Goal: Task Accomplishment & Management: Use online tool/utility

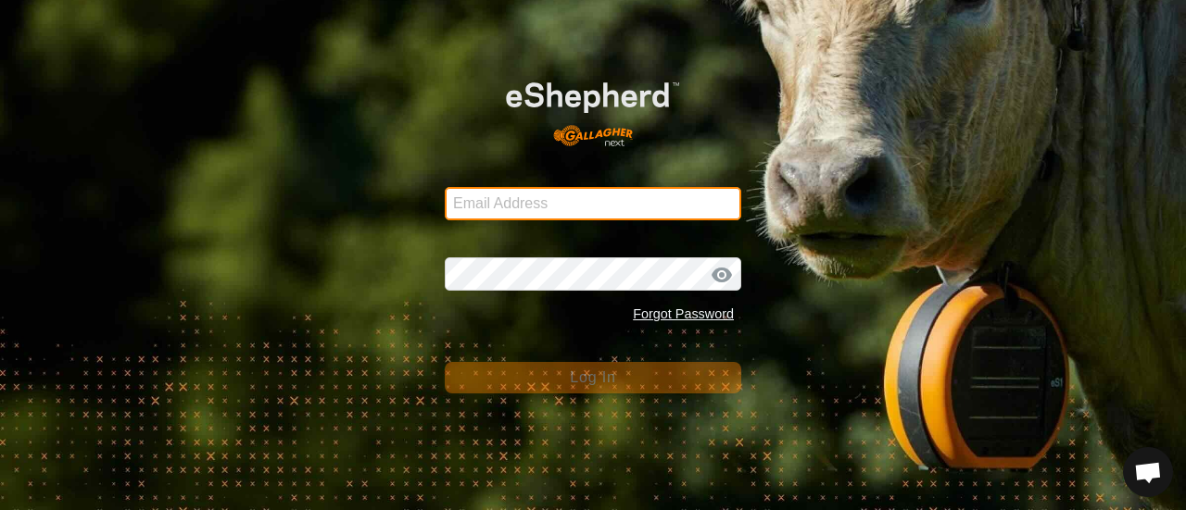
type input "[EMAIL_ADDRESS][DOMAIN_NAME]"
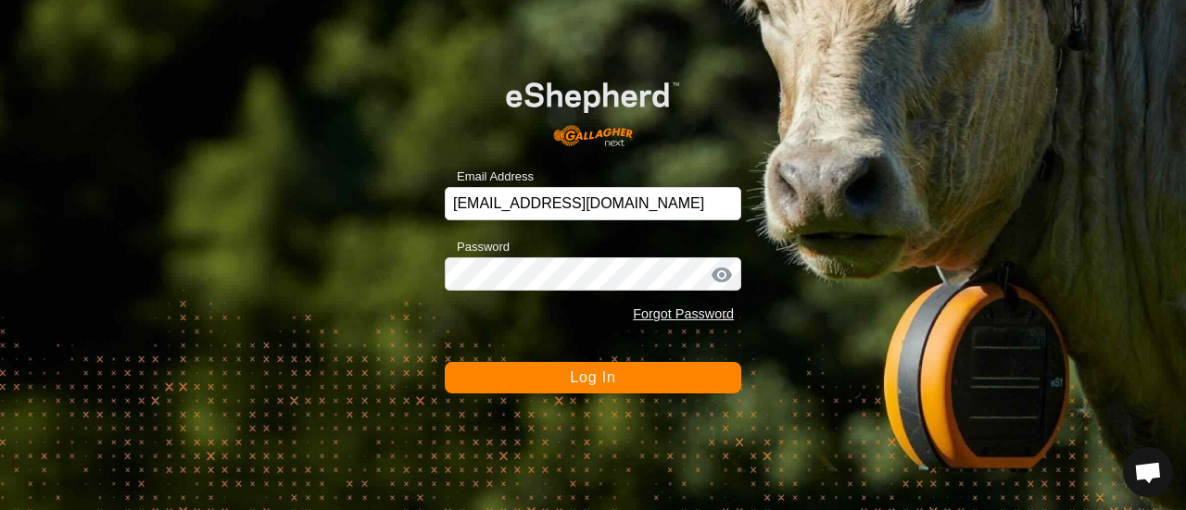
click at [587, 384] on span "Log In" at bounding box center [592, 378] width 45 height 16
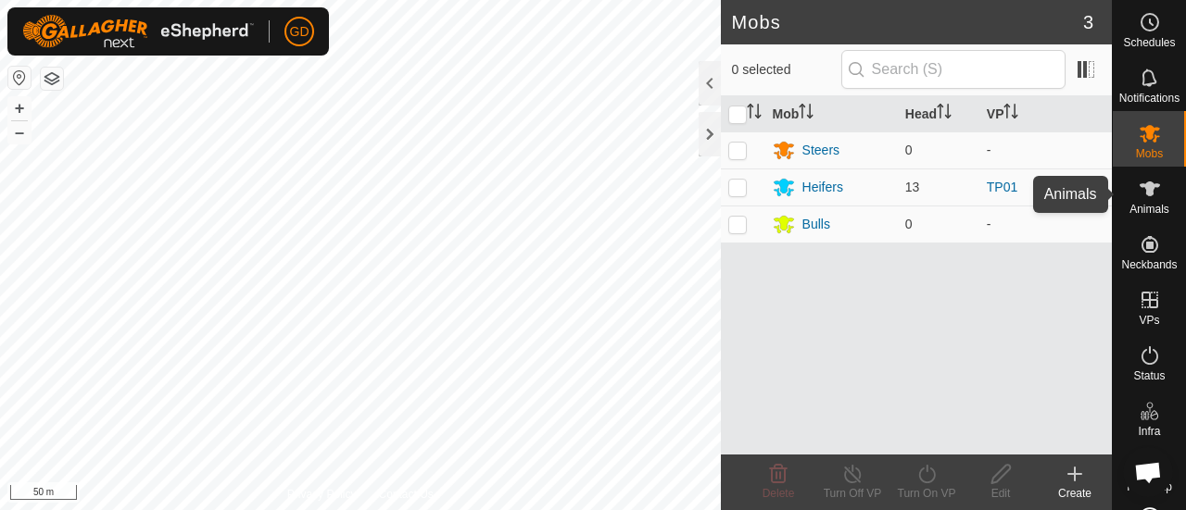
click at [1139, 190] on icon at bounding box center [1150, 189] width 22 height 22
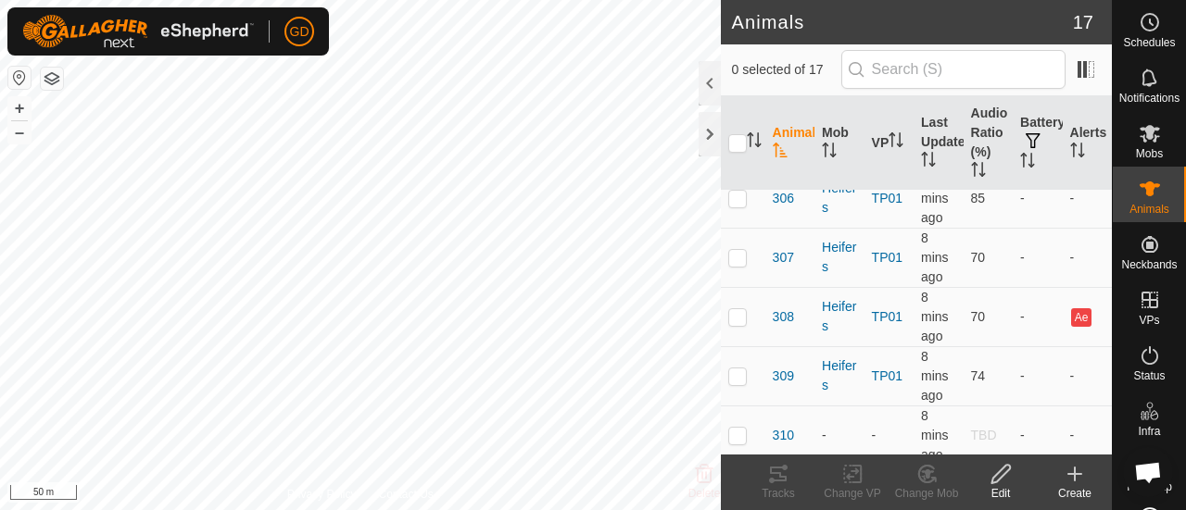
scroll to position [374, 0]
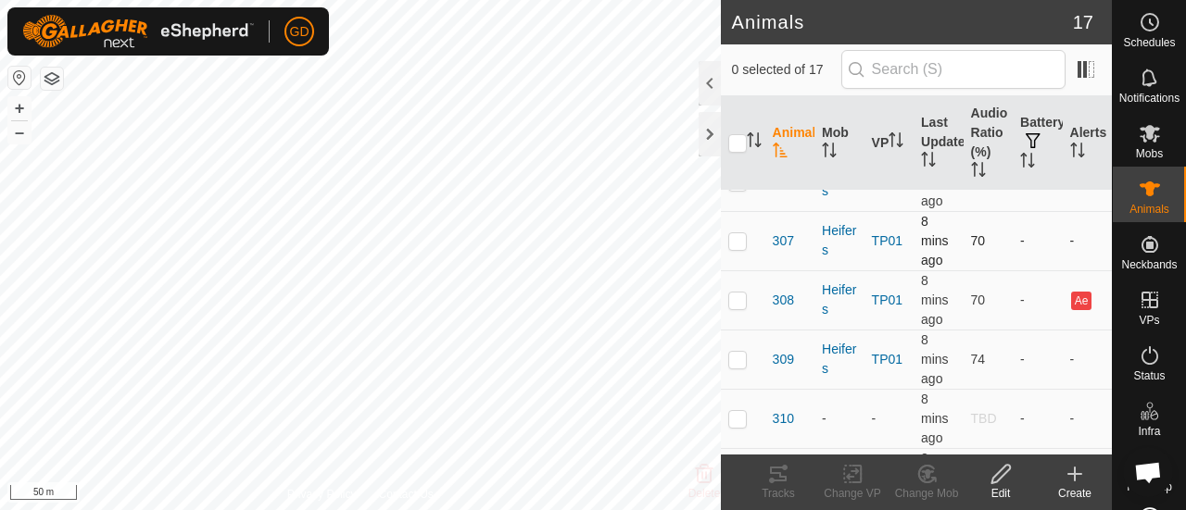
click at [732, 248] on p-checkbox at bounding box center [737, 240] width 19 height 15
checkbox input "true"
click at [777, 480] on icon at bounding box center [778, 474] width 17 height 15
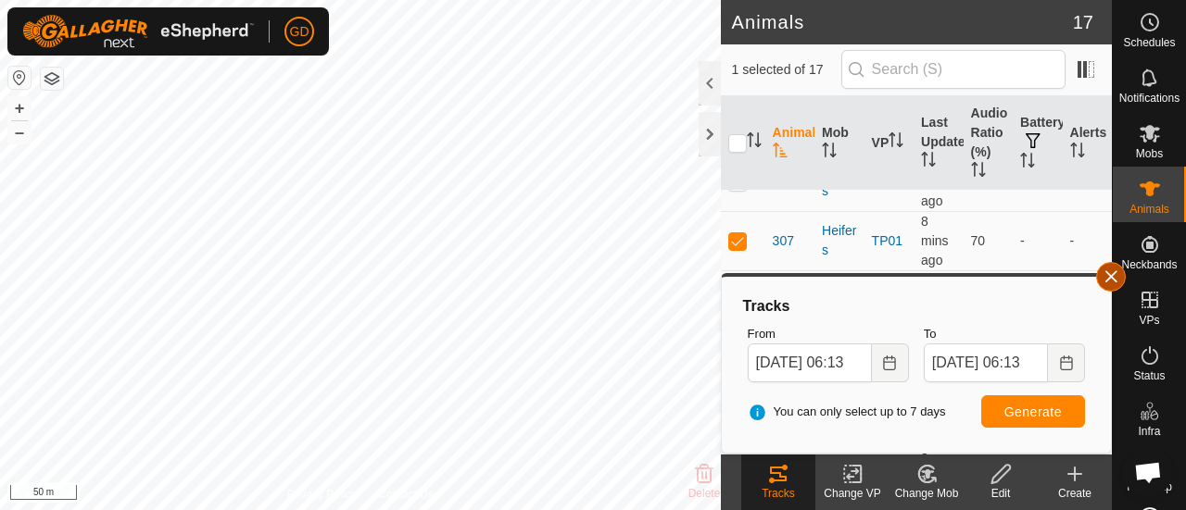
click at [1102, 273] on button "button" at bounding box center [1111, 277] width 30 height 30
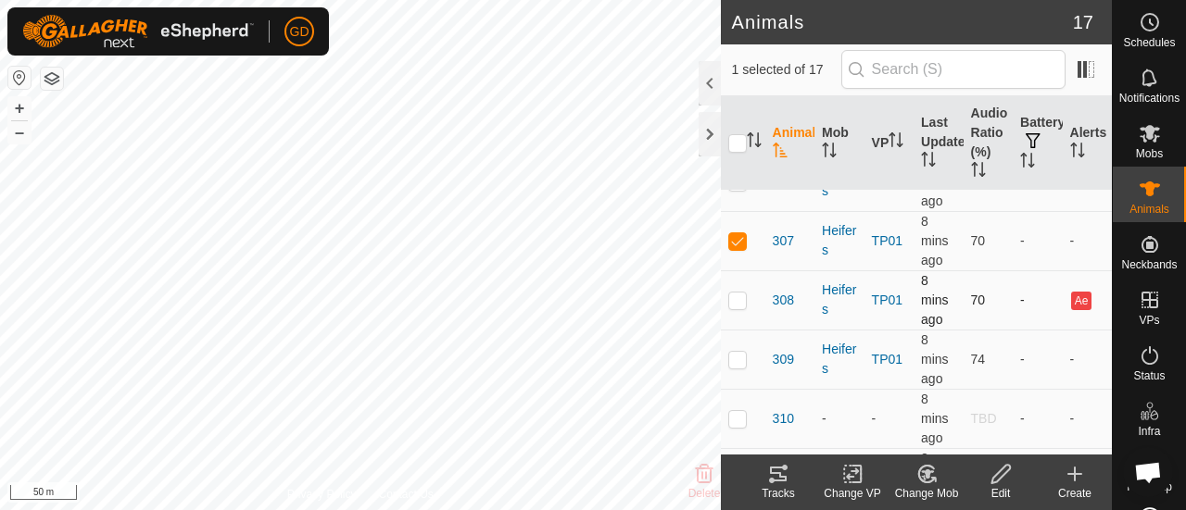
click at [739, 308] on p-checkbox at bounding box center [737, 300] width 19 height 15
checkbox input "true"
click at [736, 248] on p-checkbox at bounding box center [737, 240] width 19 height 15
checkbox input "false"
click at [776, 482] on icon at bounding box center [778, 474] width 17 height 15
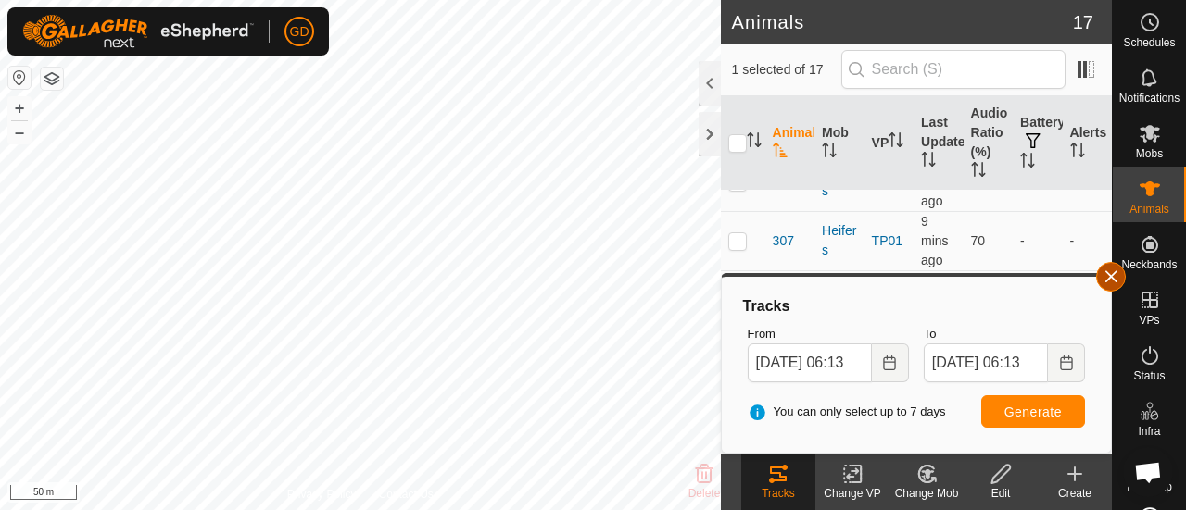
click at [1114, 281] on button "button" at bounding box center [1111, 277] width 30 height 30
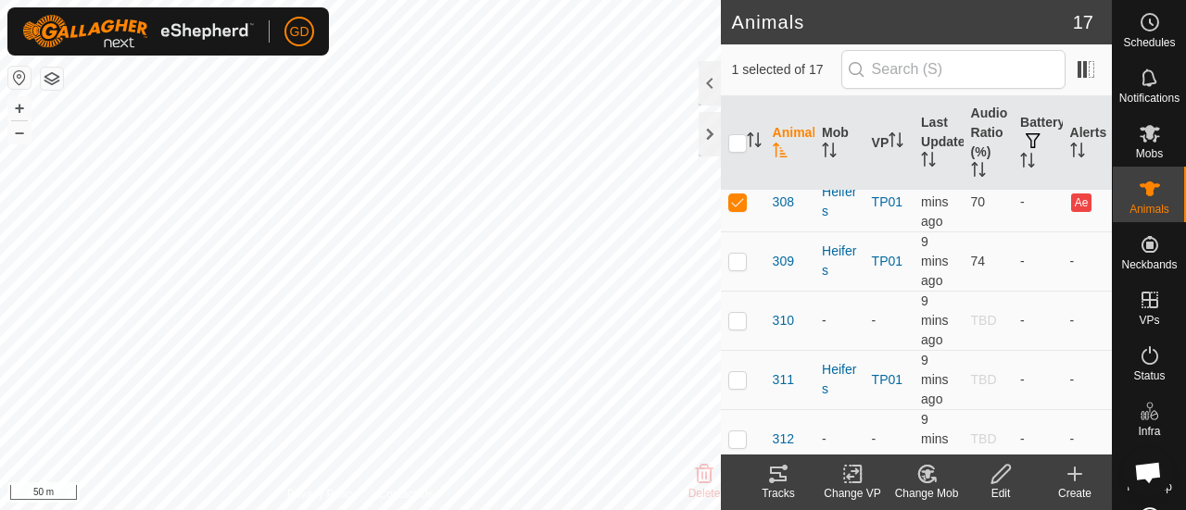
scroll to position [484, 0]
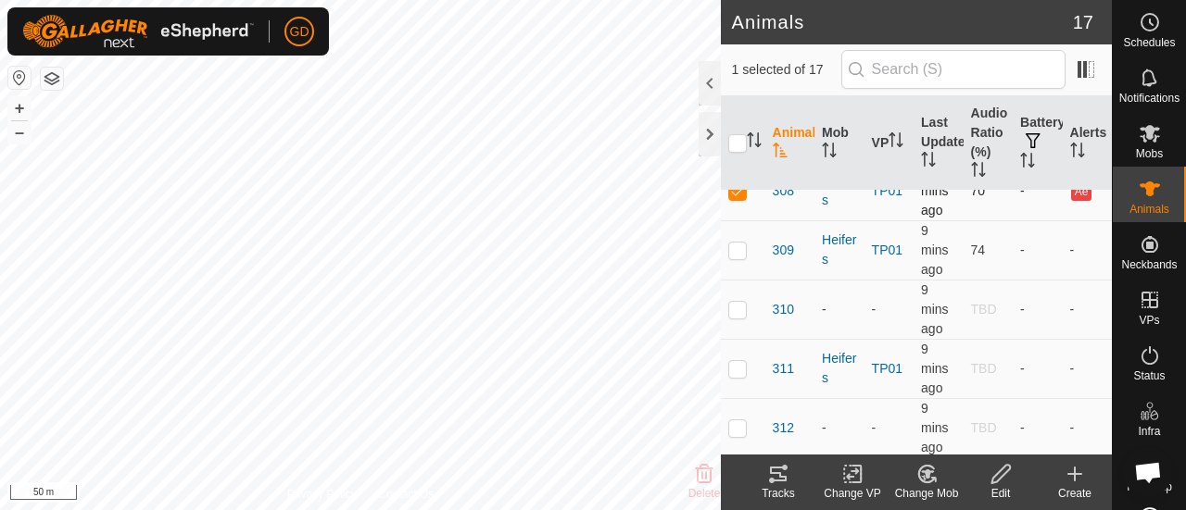
click at [736, 198] on p-checkbox at bounding box center [737, 190] width 19 height 15
checkbox input "false"
click at [735, 376] on p-checkbox at bounding box center [737, 368] width 19 height 15
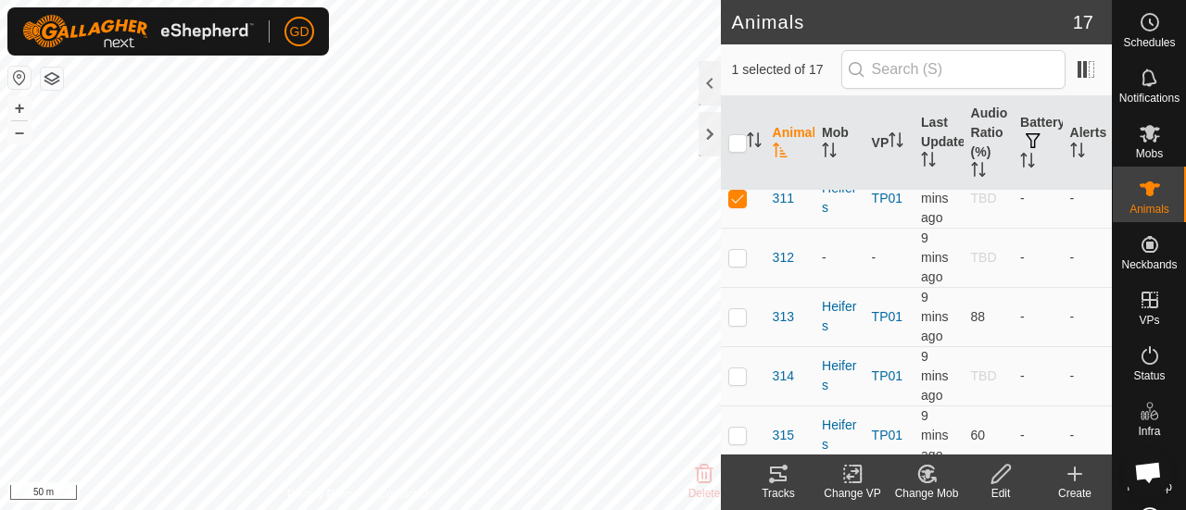
scroll to position [644, 0]
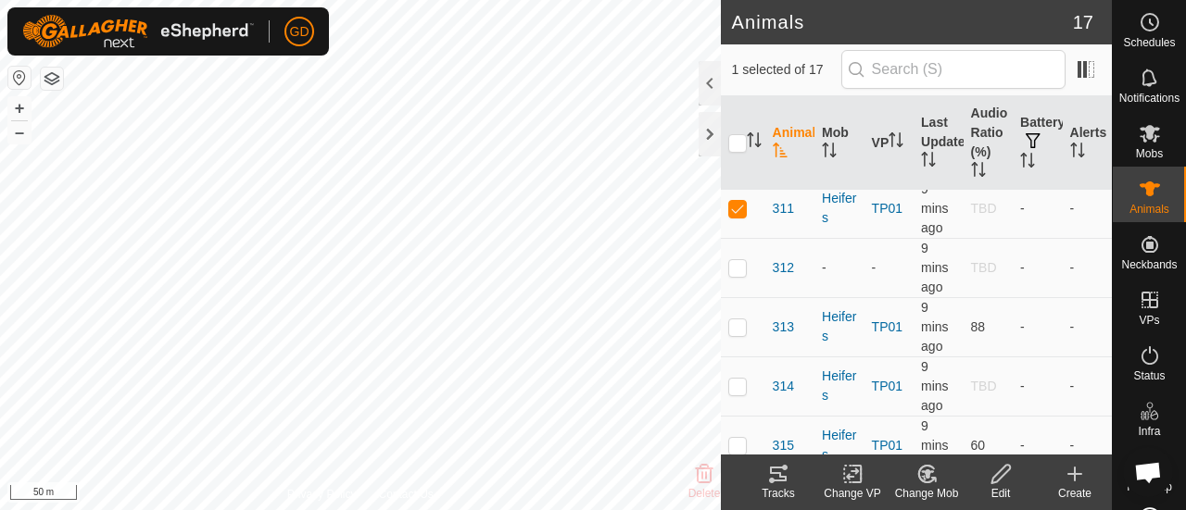
click at [782, 473] on icon at bounding box center [778, 474] width 22 height 22
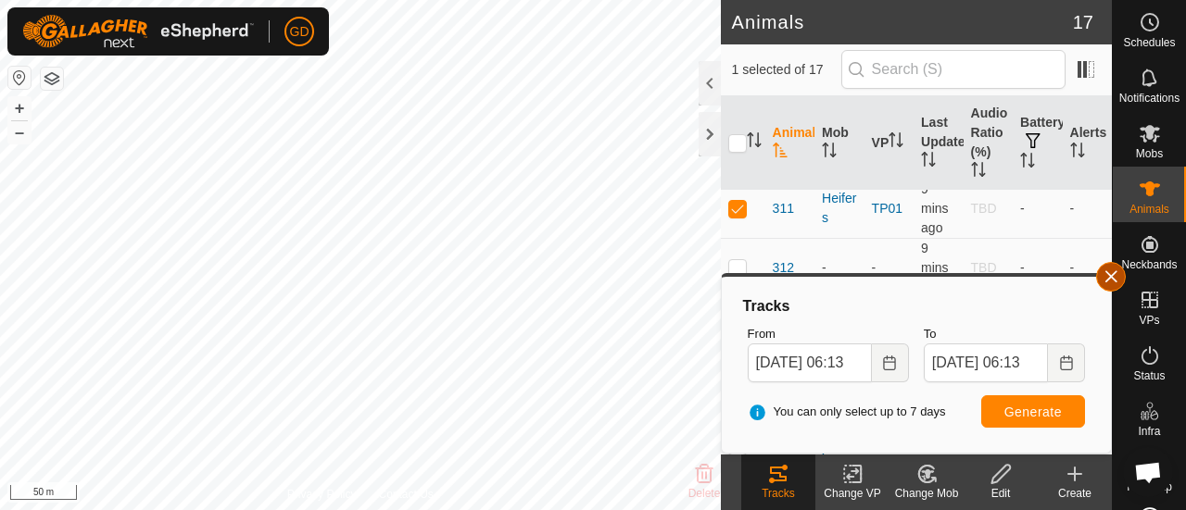
click at [1107, 271] on button "button" at bounding box center [1111, 277] width 30 height 30
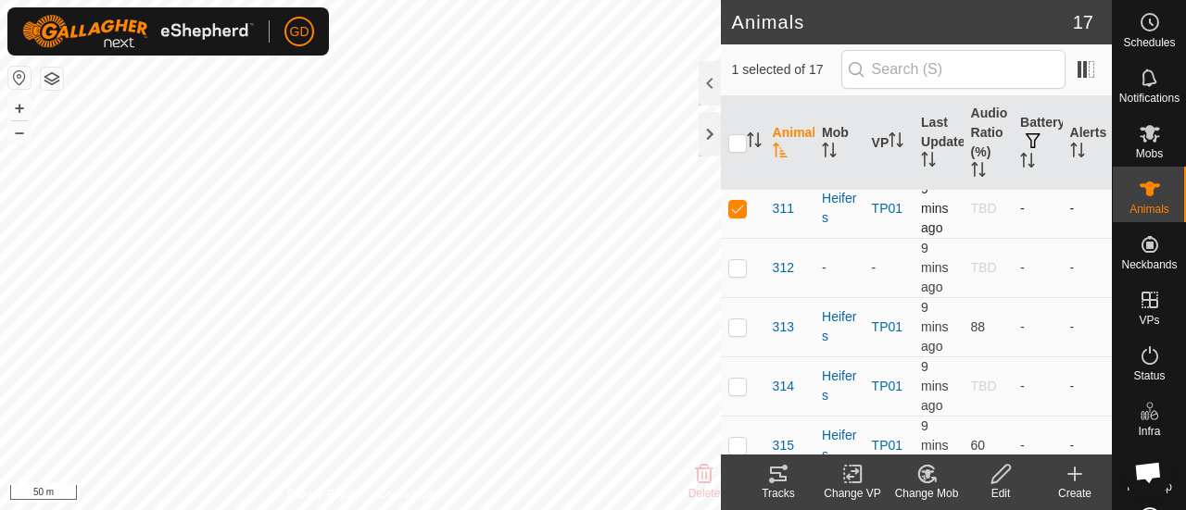
click at [741, 216] on p-checkbox at bounding box center [737, 208] width 19 height 15
checkbox input "false"
click at [735, 334] on p-checkbox at bounding box center [737, 327] width 19 height 15
click at [774, 468] on icon at bounding box center [778, 474] width 17 height 15
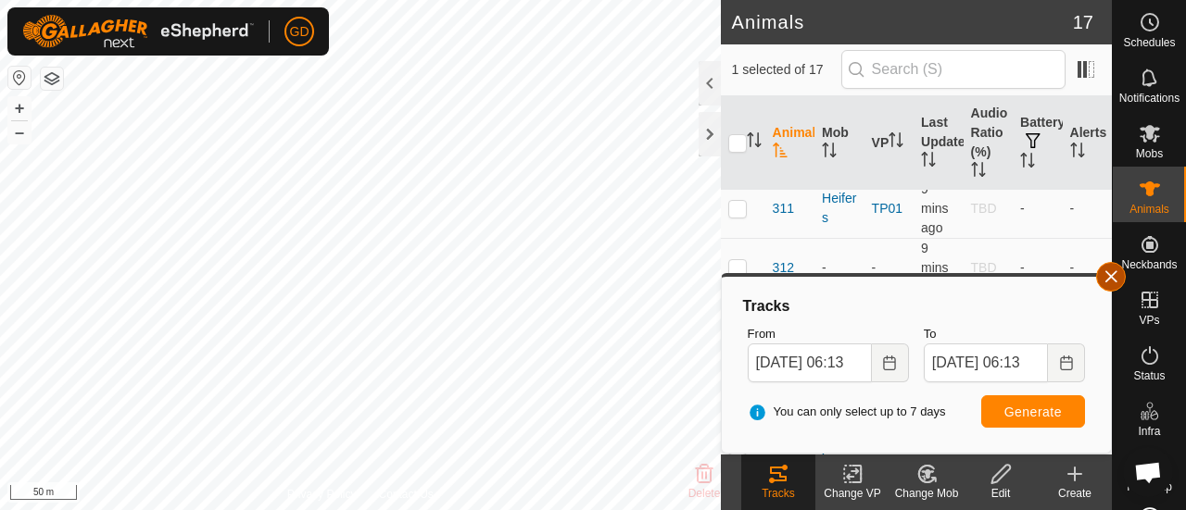
click at [1107, 281] on button "button" at bounding box center [1111, 277] width 30 height 30
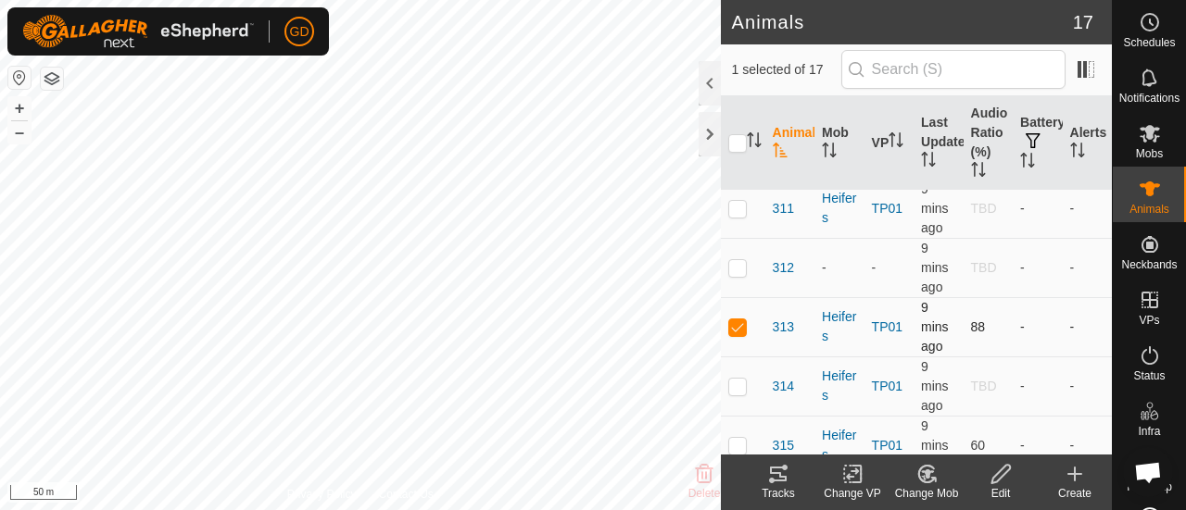
click at [738, 348] on td at bounding box center [743, 326] width 44 height 59
checkbox input "false"
click at [740, 394] on p-checkbox at bounding box center [737, 386] width 19 height 15
checkbox input "true"
click at [782, 480] on icon at bounding box center [778, 474] width 17 height 15
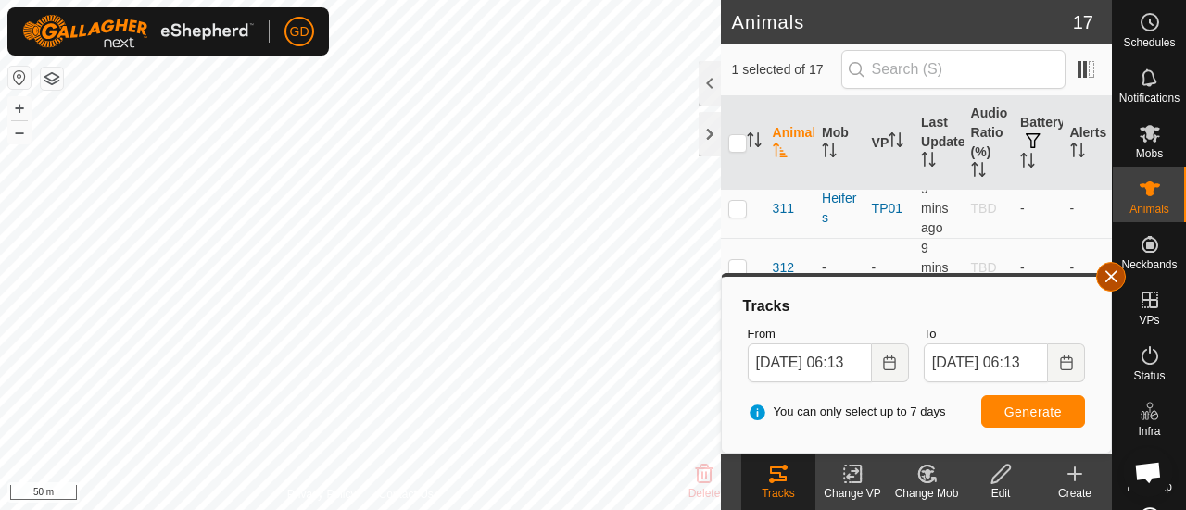
click at [1112, 275] on button "button" at bounding box center [1111, 277] width 30 height 30
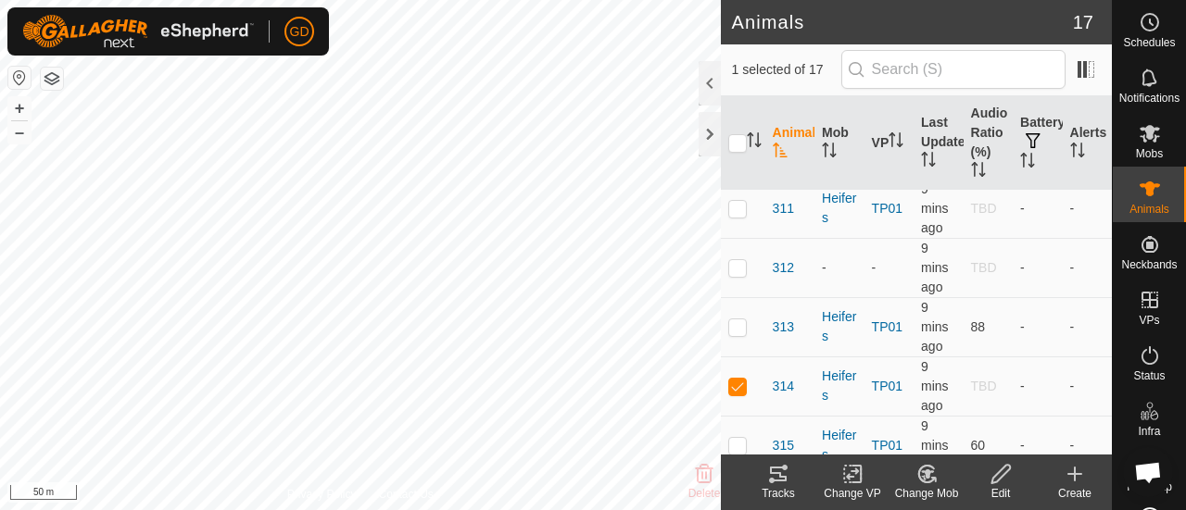
scroll to position [737, 0]
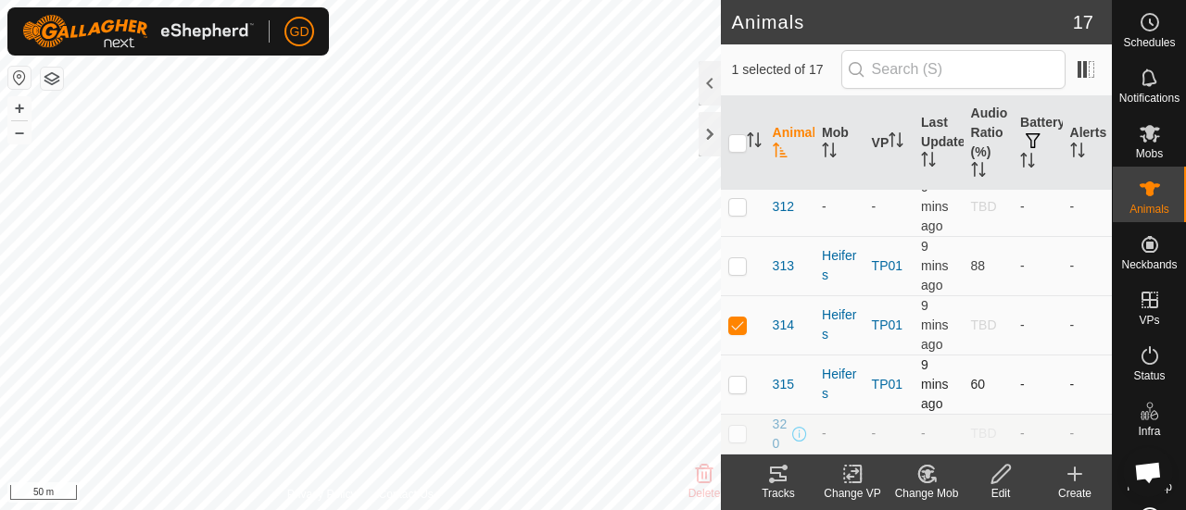
click at [738, 377] on p-checkbox at bounding box center [737, 384] width 19 height 15
checkbox input "true"
click at [739, 318] on p-checkbox at bounding box center [737, 325] width 19 height 15
checkbox input "false"
click at [781, 473] on icon at bounding box center [778, 474] width 22 height 22
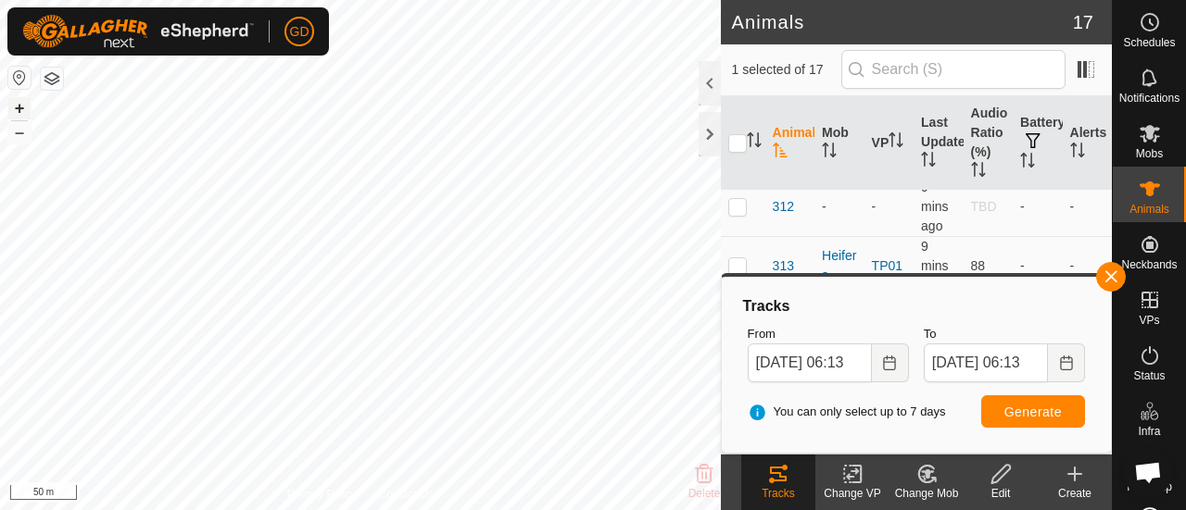
click at [19, 107] on button "+" at bounding box center [19, 108] width 22 height 22
click at [1108, 279] on button "button" at bounding box center [1111, 277] width 30 height 30
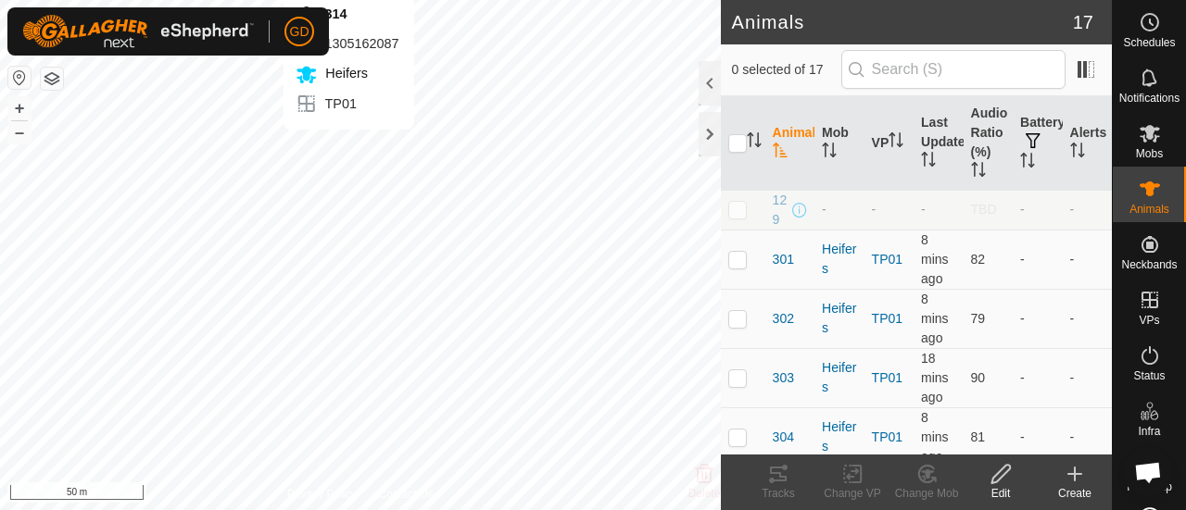
checkbox input "true"
click at [780, 474] on icon at bounding box center [778, 474] width 17 height 15
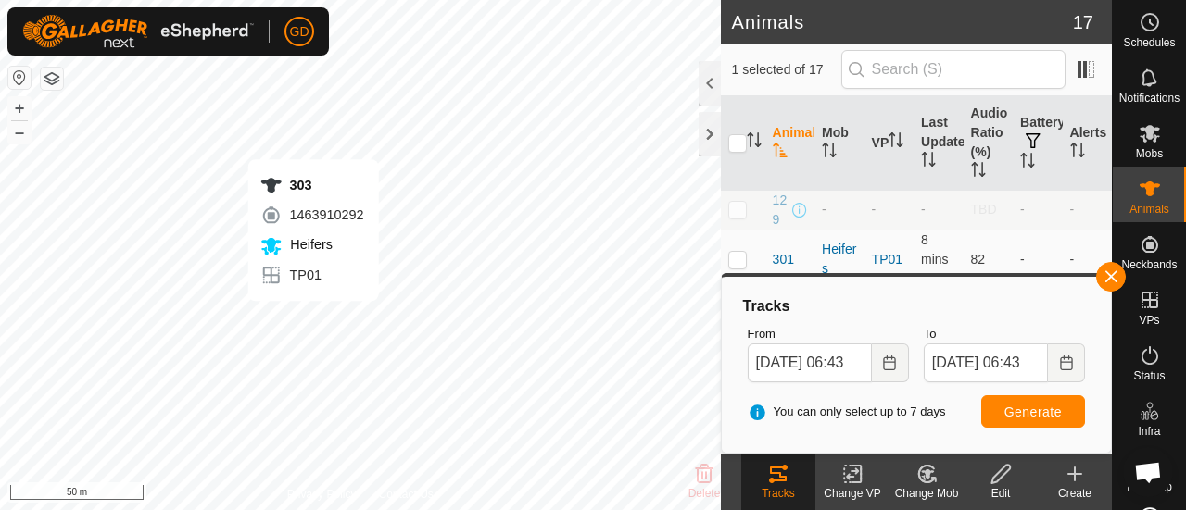
checkbox input "true"
checkbox input "false"
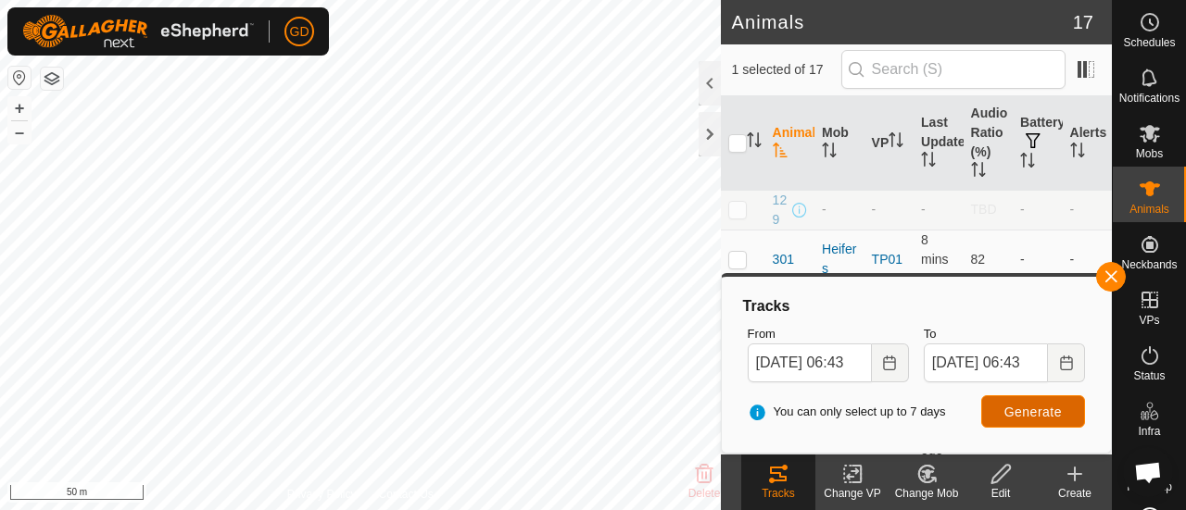
click at [1006, 410] on span "Generate" at bounding box center [1032, 412] width 57 height 15
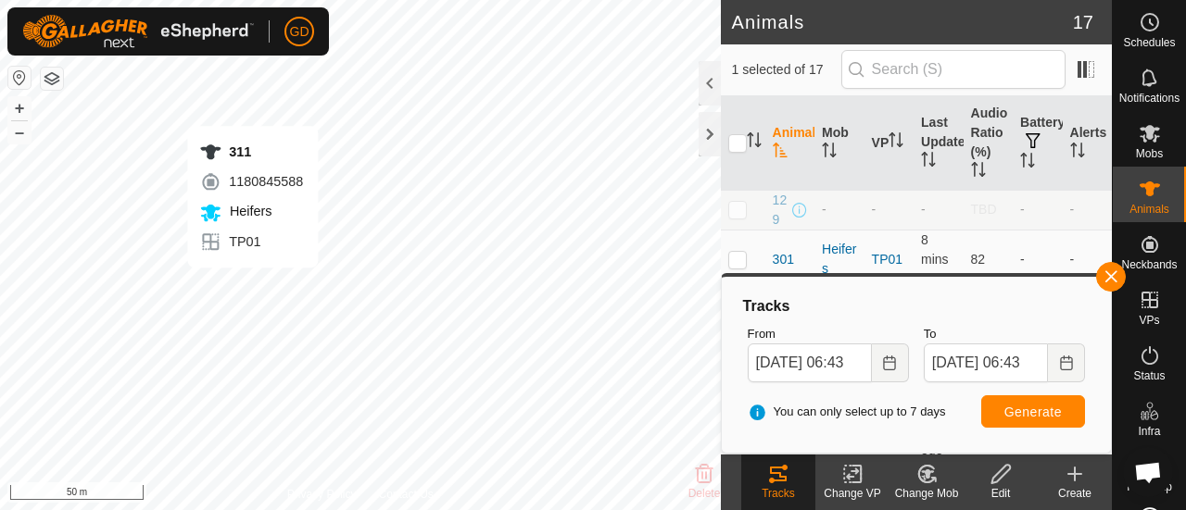
checkbox input "false"
checkbox input "true"
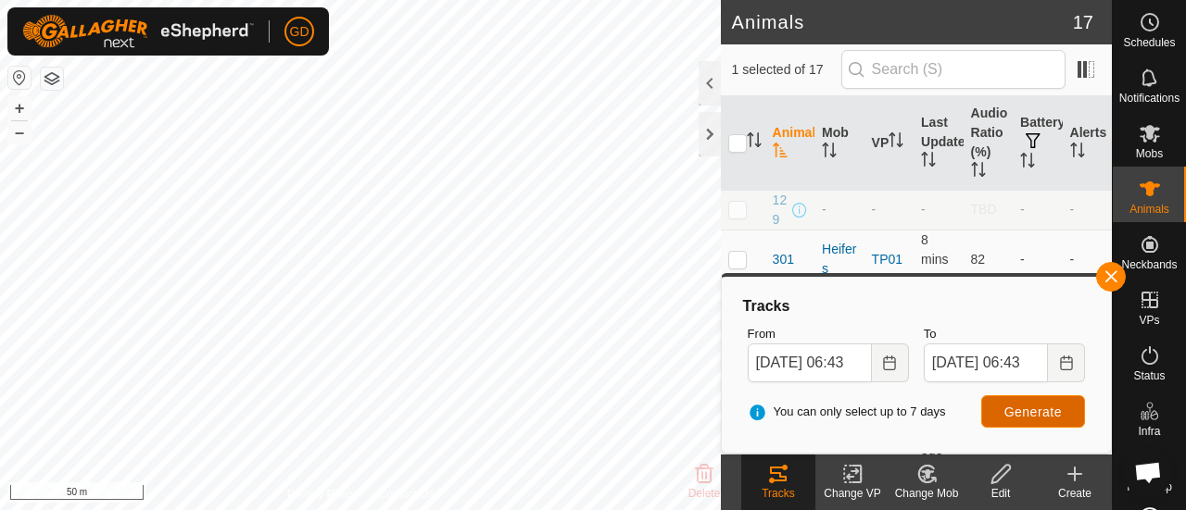
click at [1028, 409] on span "Generate" at bounding box center [1032, 412] width 57 height 15
checkbox input "true"
checkbox input "false"
click at [1030, 409] on span "Generate" at bounding box center [1032, 412] width 57 height 15
click at [1114, 276] on button "button" at bounding box center [1111, 277] width 30 height 30
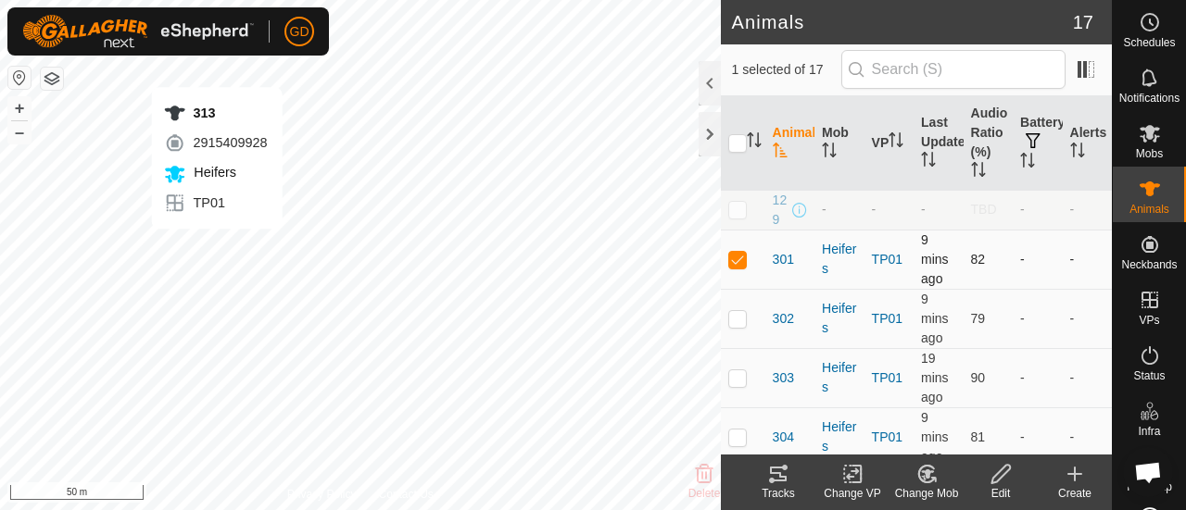
checkbox input "false"
click at [772, 473] on icon at bounding box center [778, 474] width 17 height 15
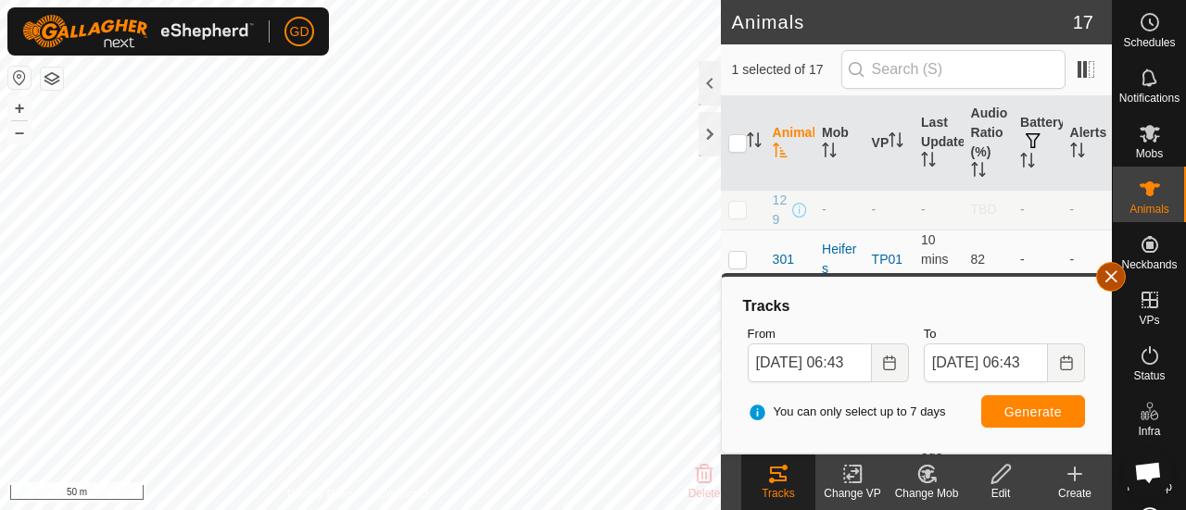
click at [1112, 273] on button "button" at bounding box center [1111, 277] width 30 height 30
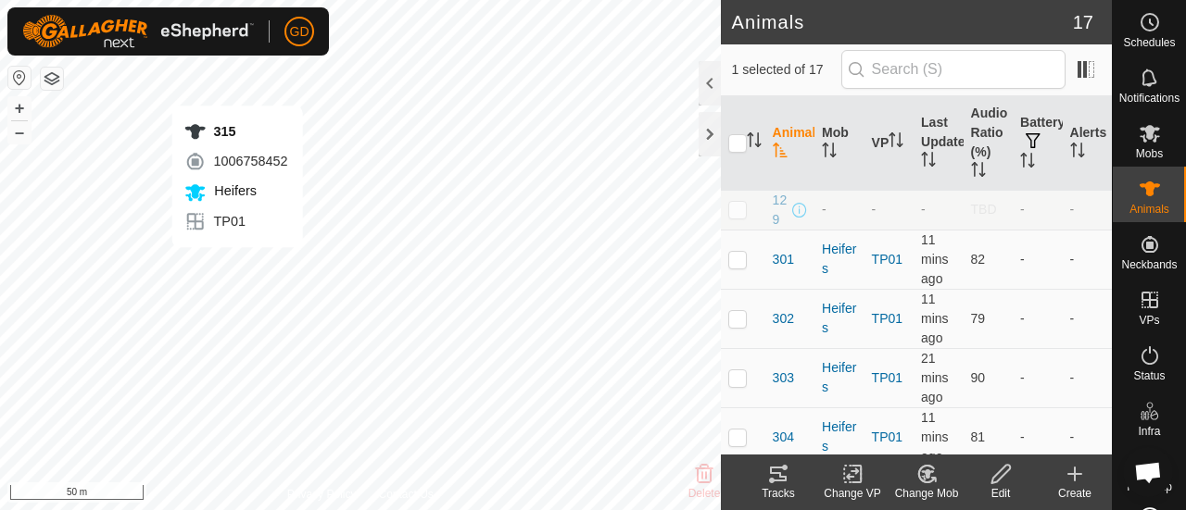
checkbox input "false"
checkbox input "true"
click at [782, 470] on icon at bounding box center [785, 468] width 6 height 6
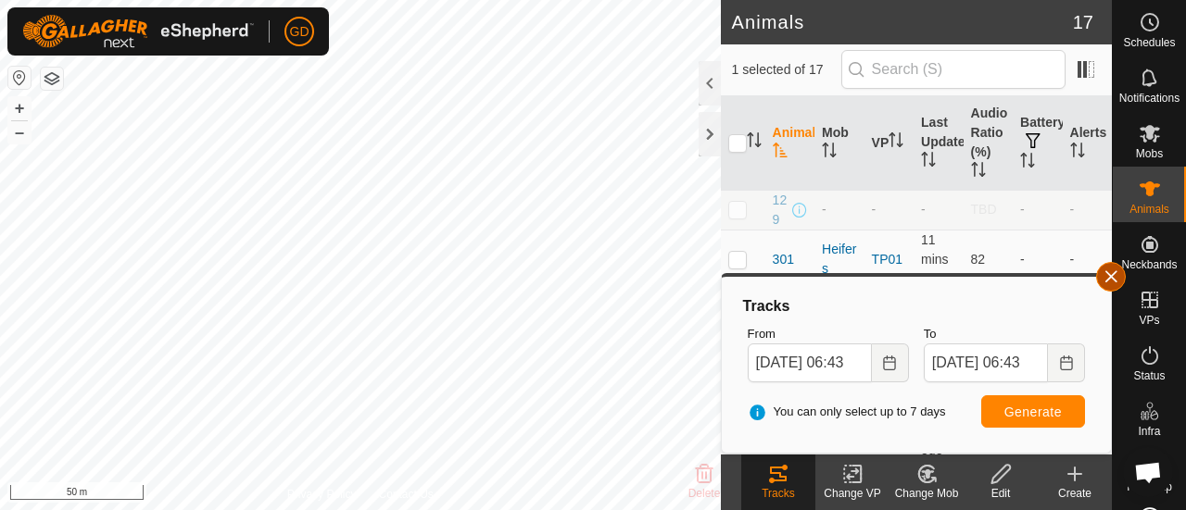
click at [1108, 276] on button "button" at bounding box center [1111, 277] width 30 height 30
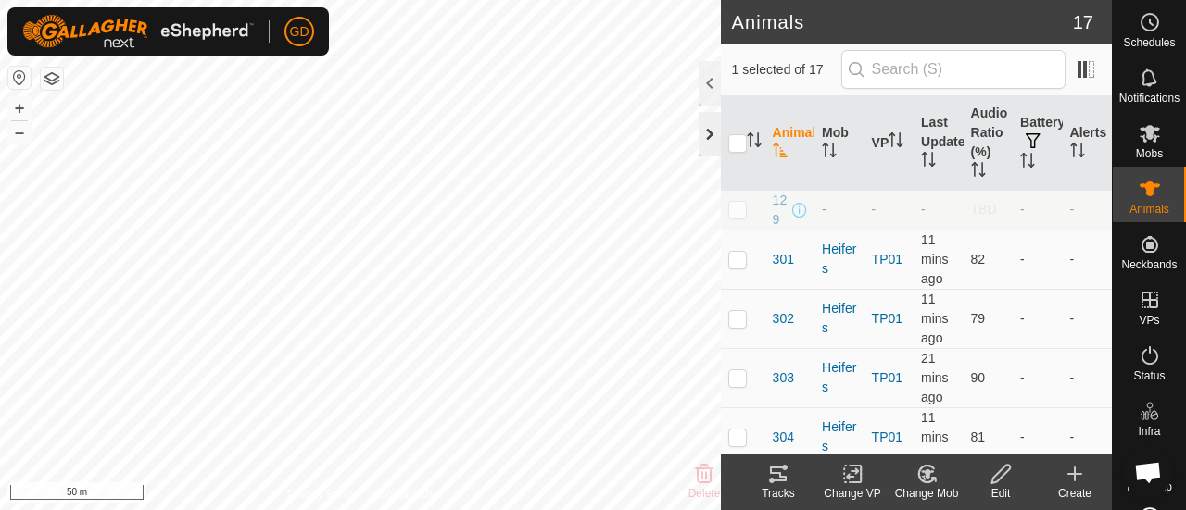
click at [703, 131] on div at bounding box center [710, 134] width 22 height 44
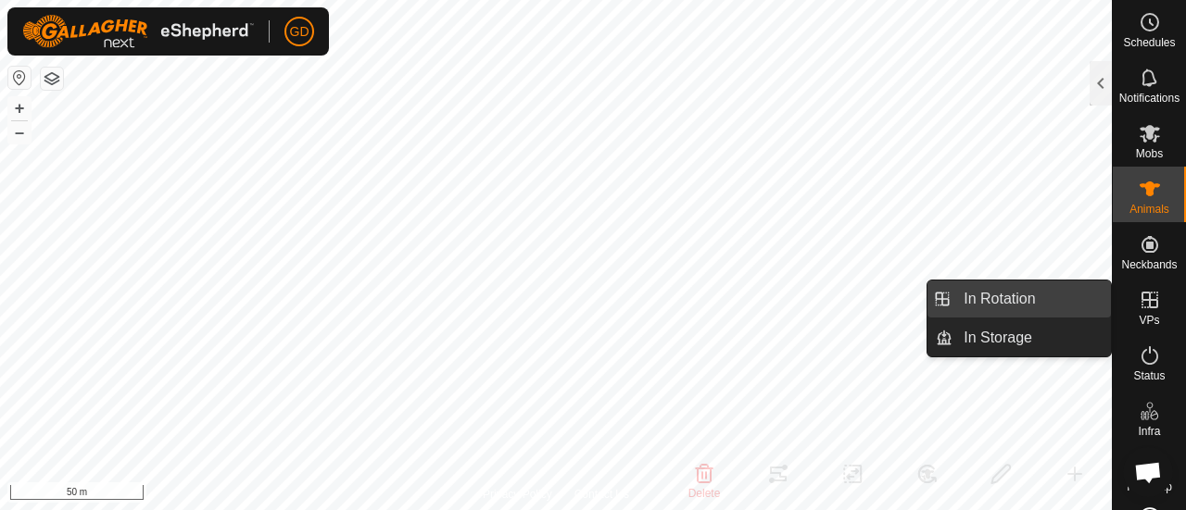
click at [1012, 295] on link "In Rotation" at bounding box center [1031, 299] width 158 height 37
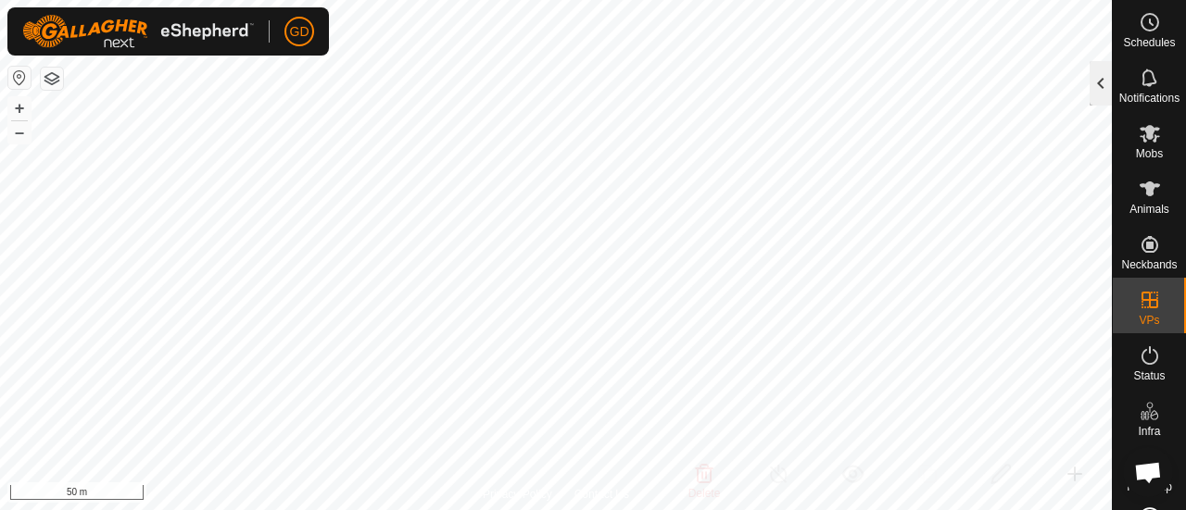
click at [1095, 86] on div at bounding box center [1100, 83] width 22 height 44
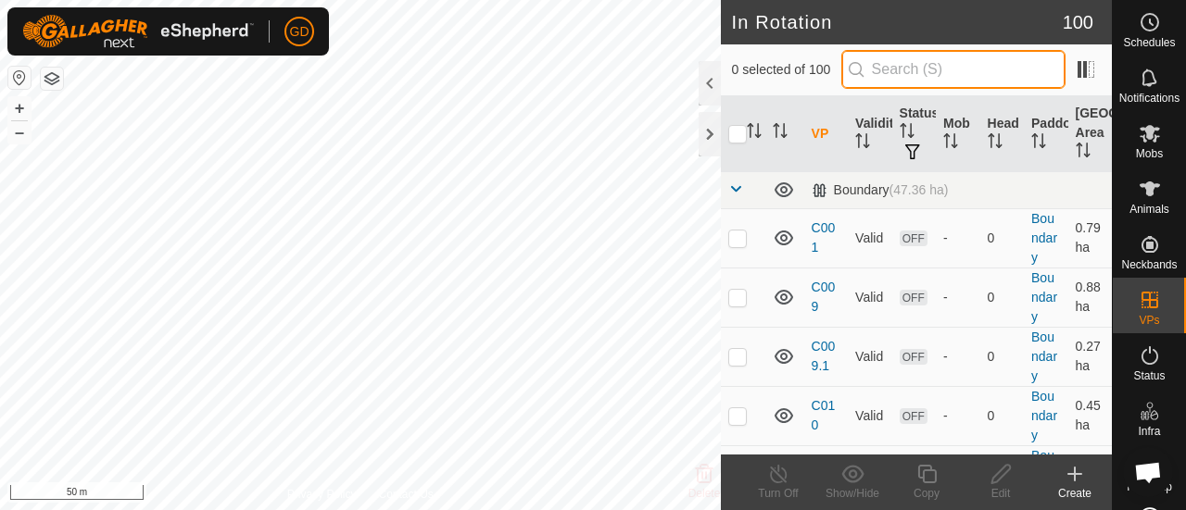
click at [951, 69] on input "text" at bounding box center [953, 69] width 224 height 39
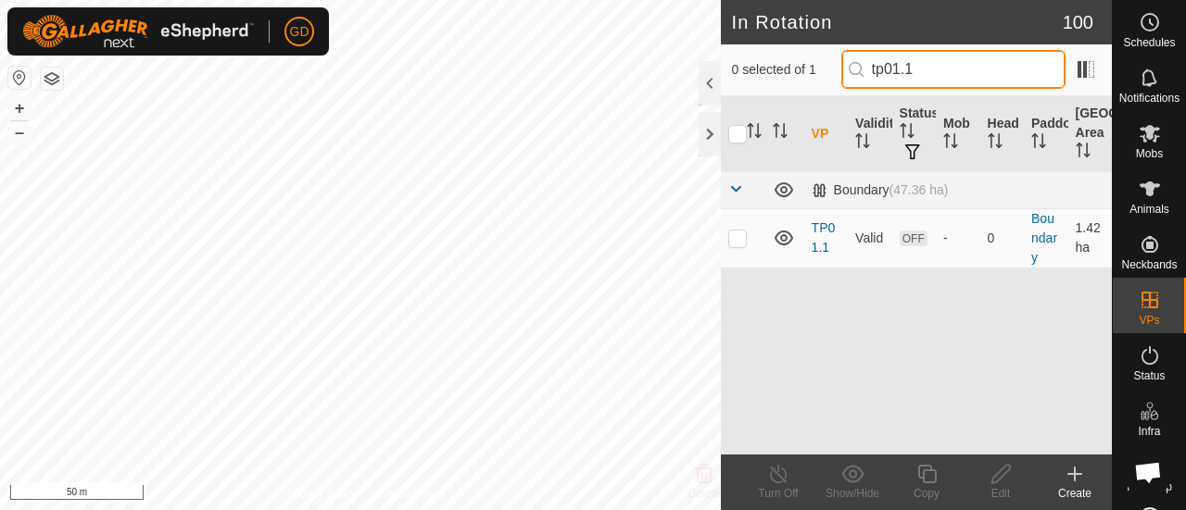
type input "tp01.1"
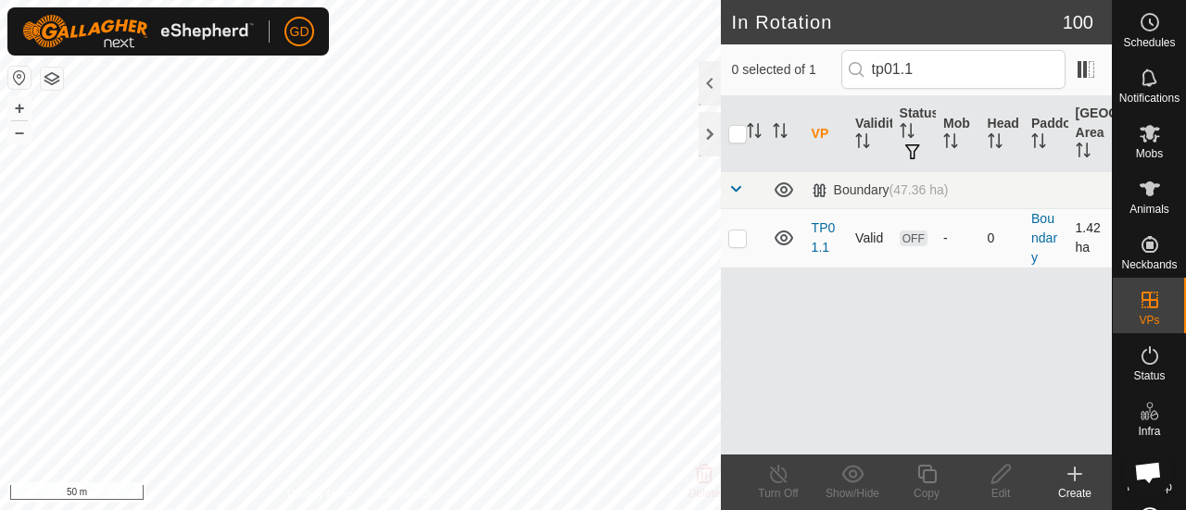
click at [737, 242] on p-checkbox at bounding box center [737, 238] width 19 height 15
checkbox input "true"
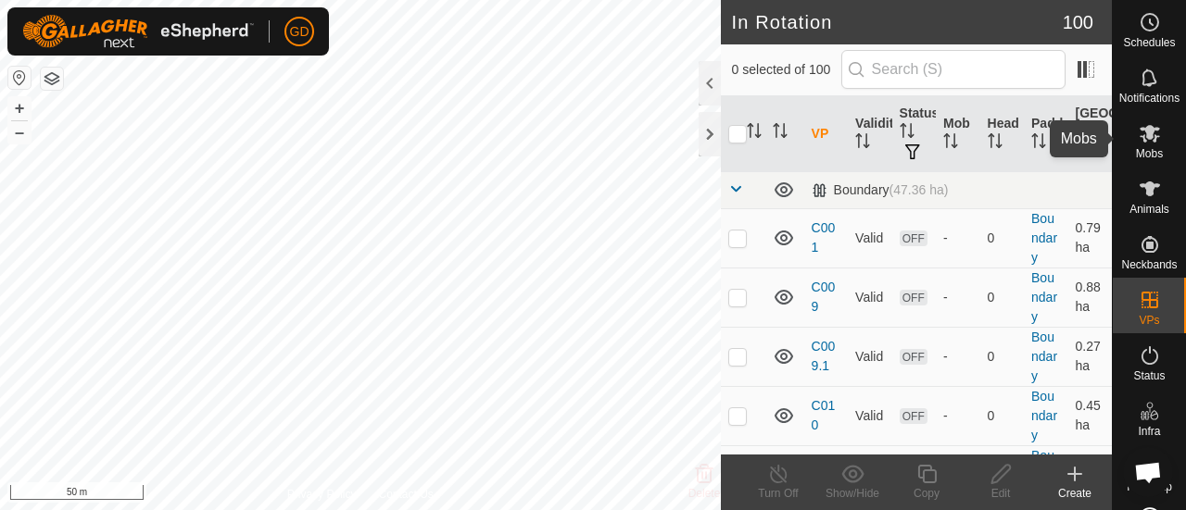
click at [1142, 131] on icon at bounding box center [1149, 134] width 20 height 18
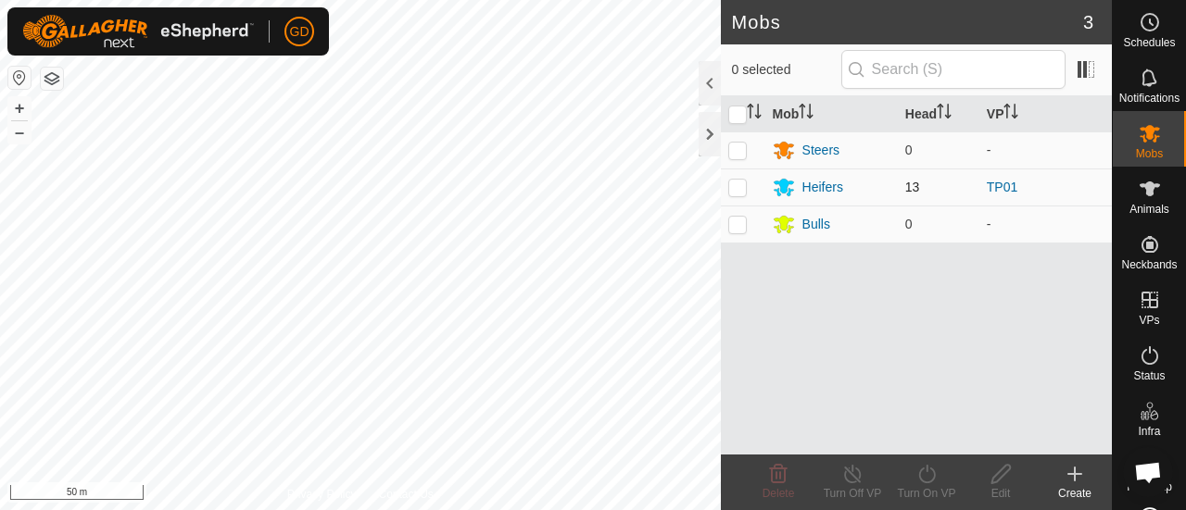
click at [741, 184] on p-checkbox at bounding box center [737, 187] width 19 height 15
checkbox input "true"
click at [925, 474] on icon at bounding box center [926, 474] width 23 height 22
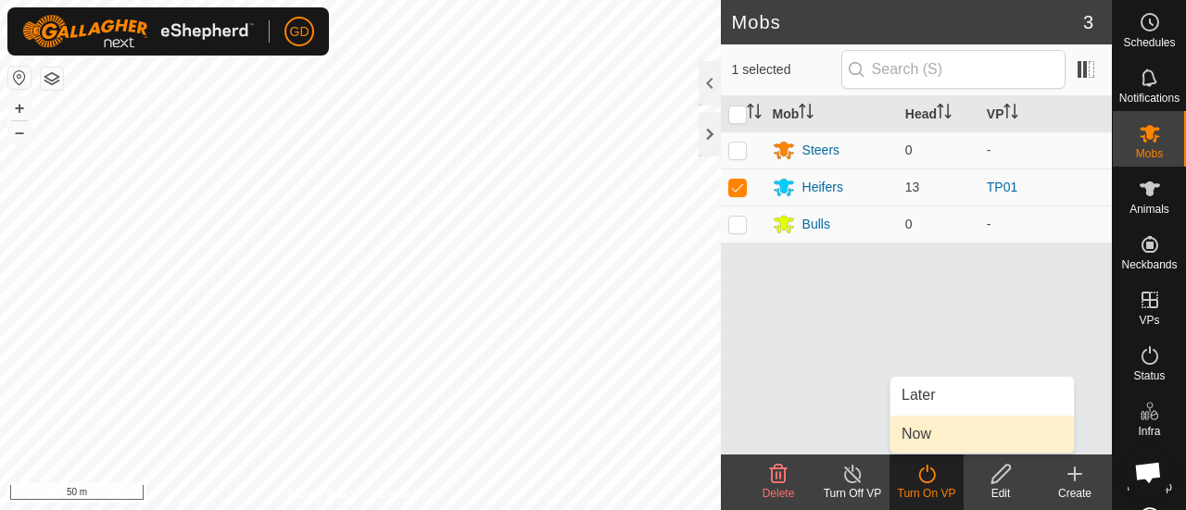
click at [930, 434] on link "Now" at bounding box center [981, 434] width 183 height 37
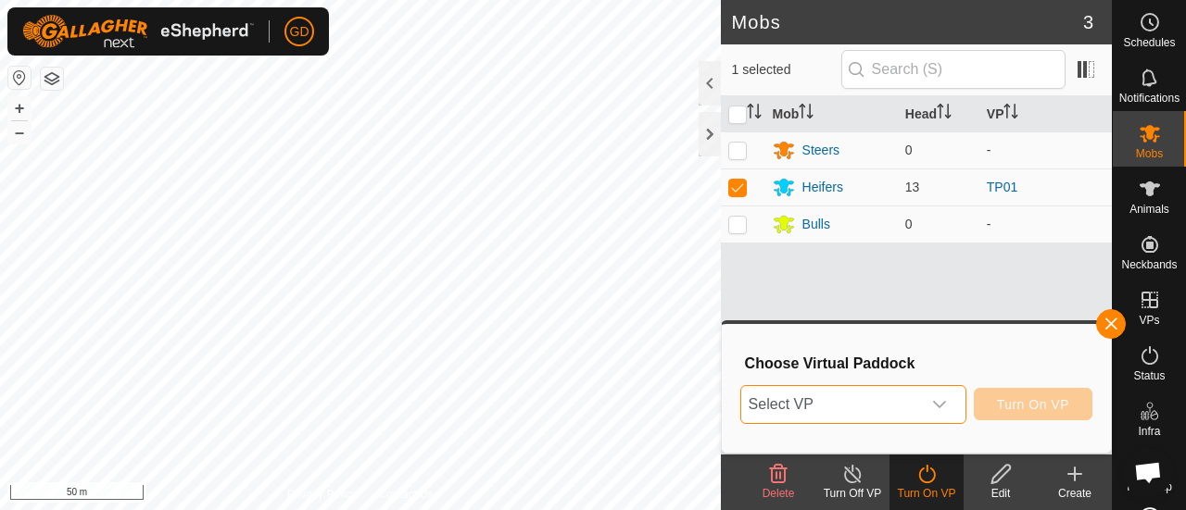
click at [917, 408] on span "Select VP" at bounding box center [831, 404] width 180 height 37
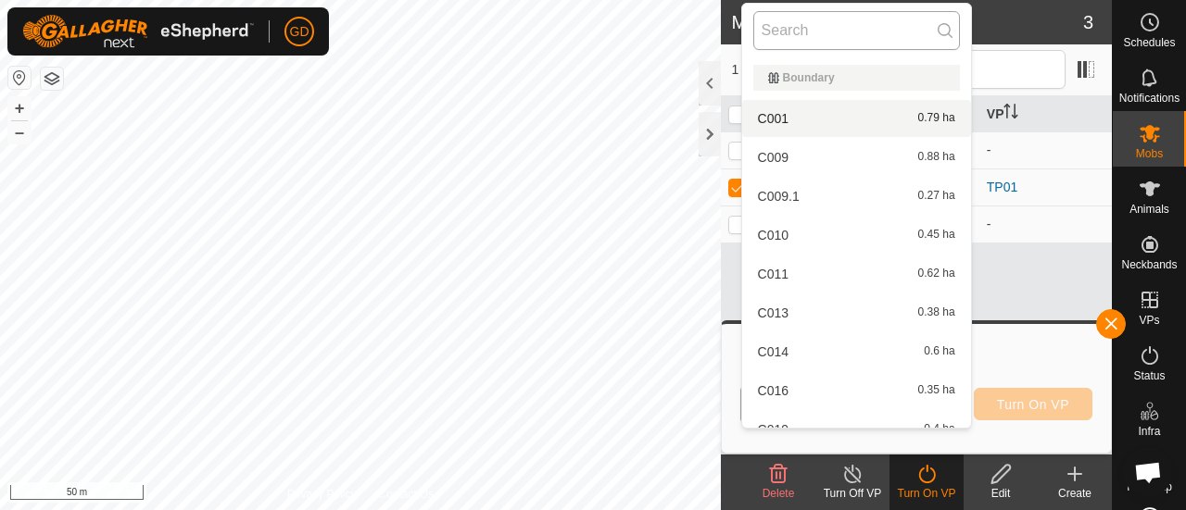
click at [845, 29] on input "text" at bounding box center [856, 30] width 207 height 39
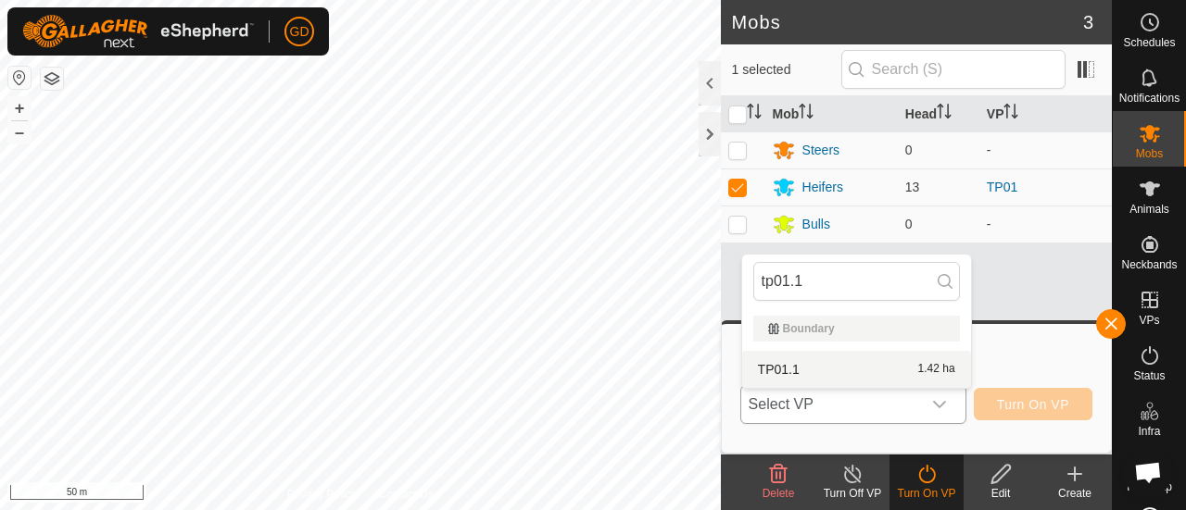
type input "tp01.1"
click at [778, 368] on li "TP01.1 1.42 ha" at bounding box center [856, 369] width 229 height 37
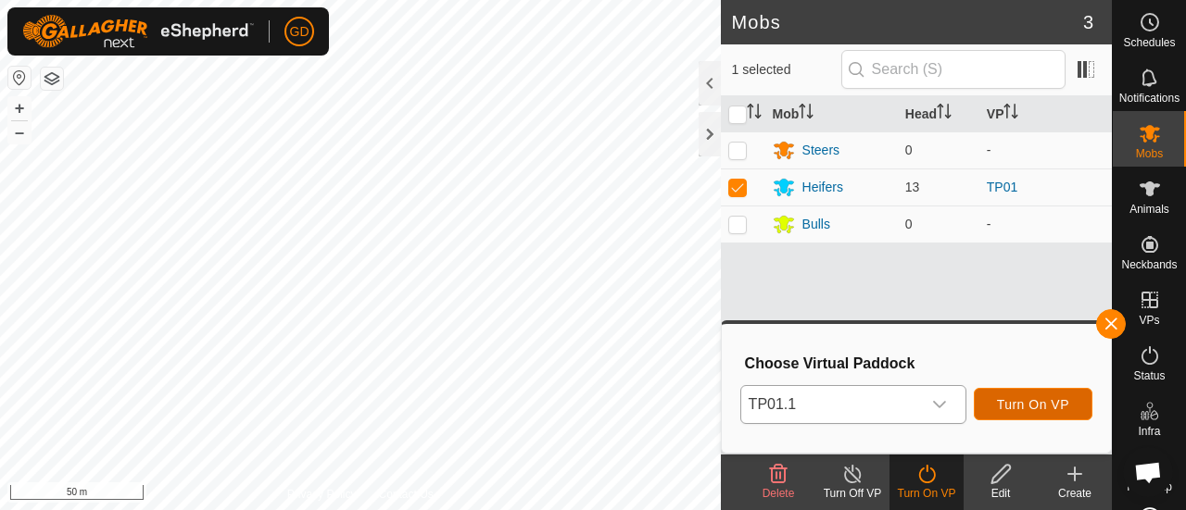
click at [1039, 404] on span "Turn On VP" at bounding box center [1033, 404] width 72 height 15
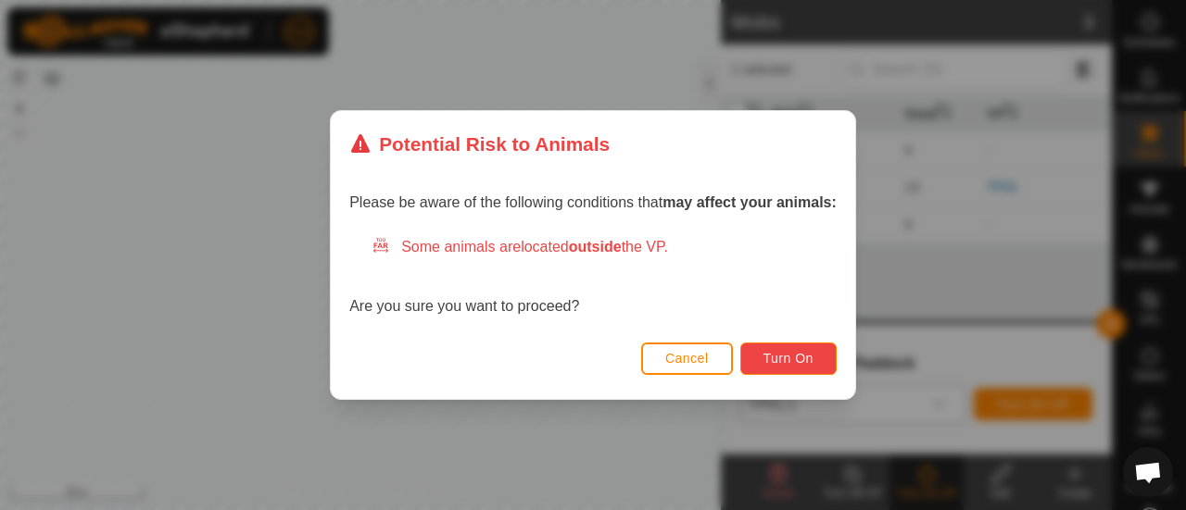
click at [775, 357] on span "Turn On" at bounding box center [788, 358] width 50 height 15
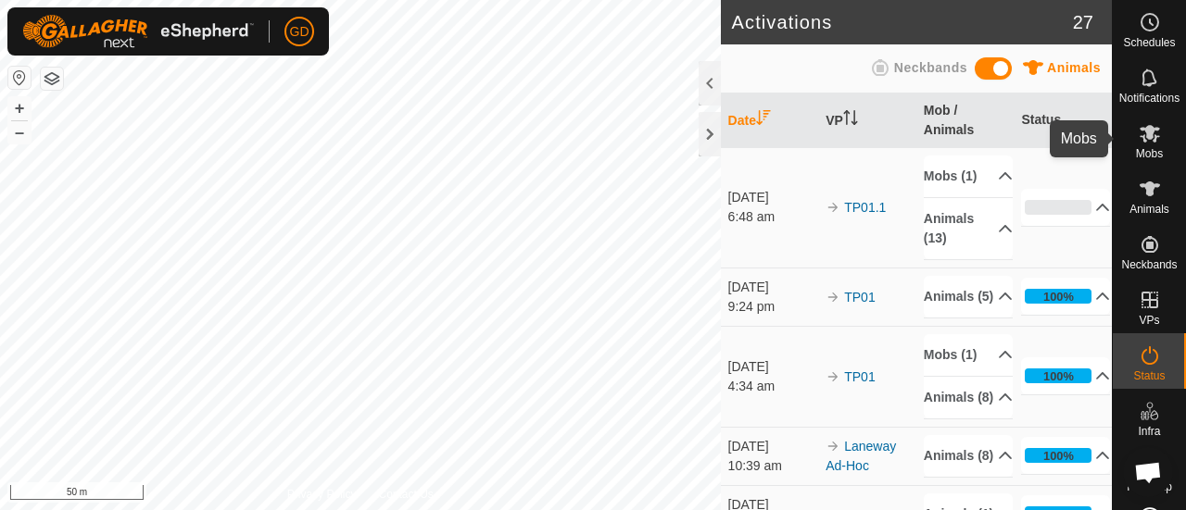
click at [1139, 130] on icon at bounding box center [1149, 134] width 20 height 18
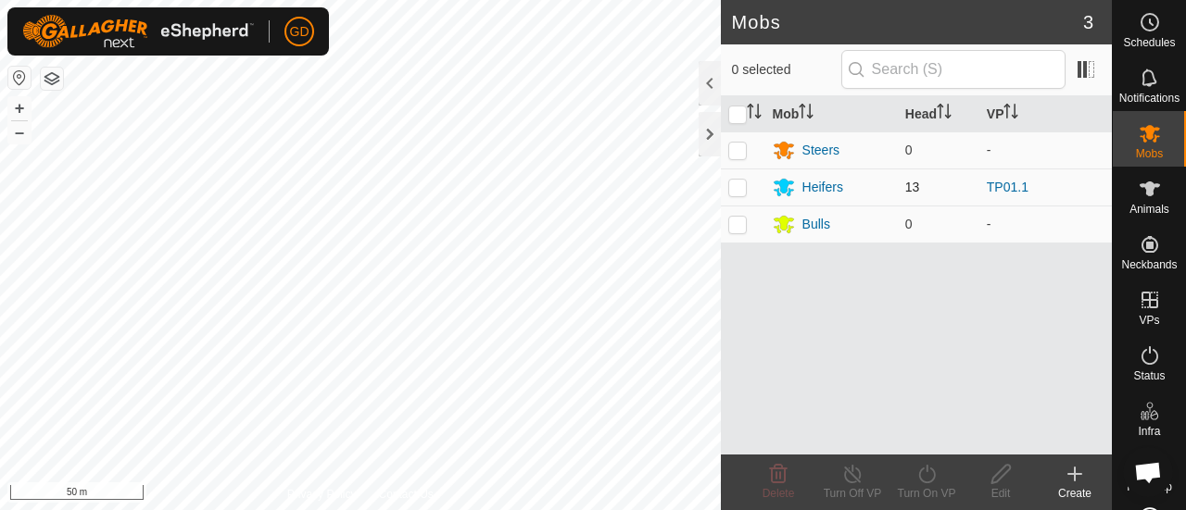
click at [739, 187] on p-checkbox at bounding box center [737, 187] width 19 height 15
checkbox input "false"
click at [817, 187] on div "Heifers" at bounding box center [822, 187] width 41 height 19
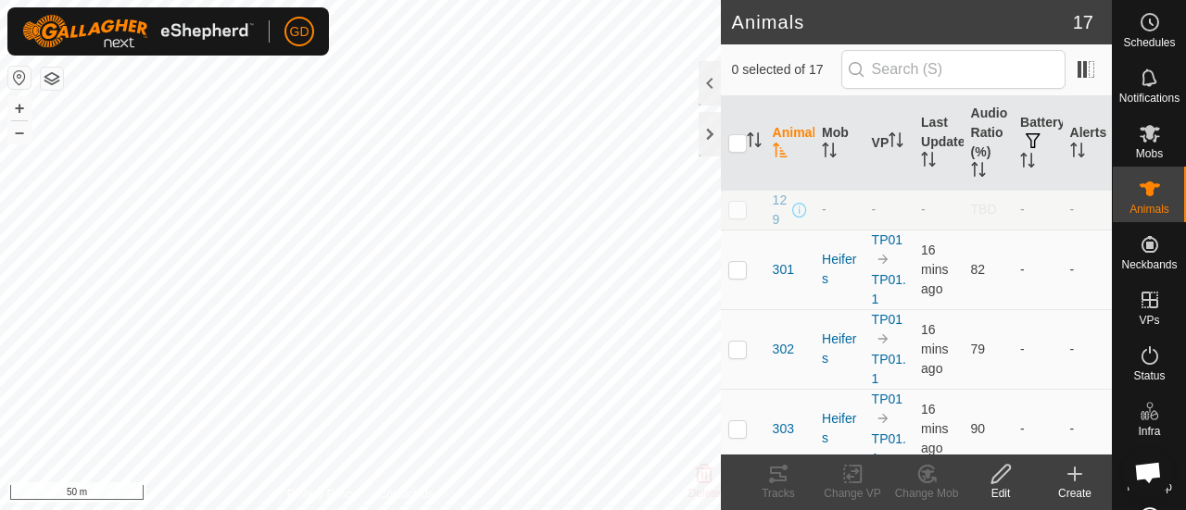
checkbox input "true"
click at [776, 472] on icon at bounding box center [778, 474] width 17 height 15
